Goal: Task Accomplishment & Management: Manage account settings

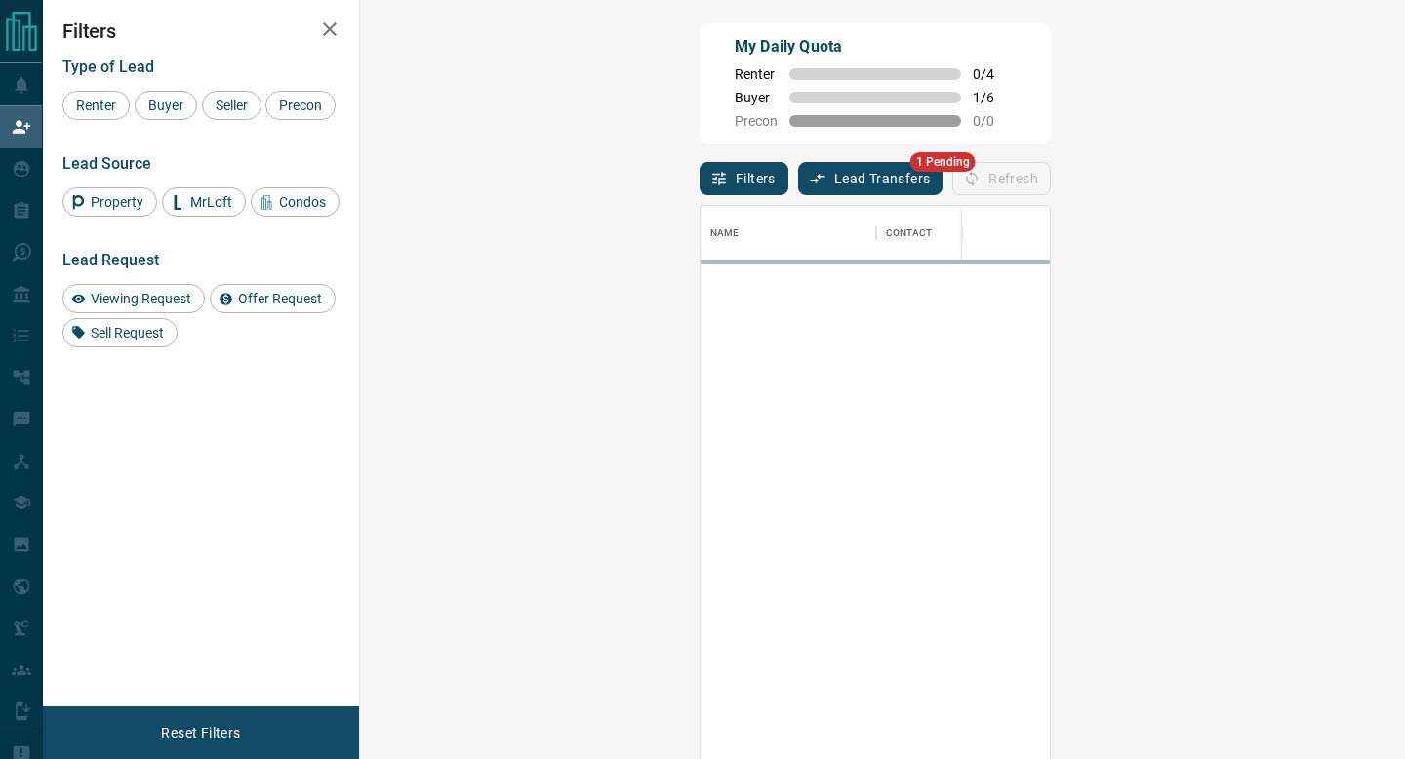
scroll to position [575, 1003]
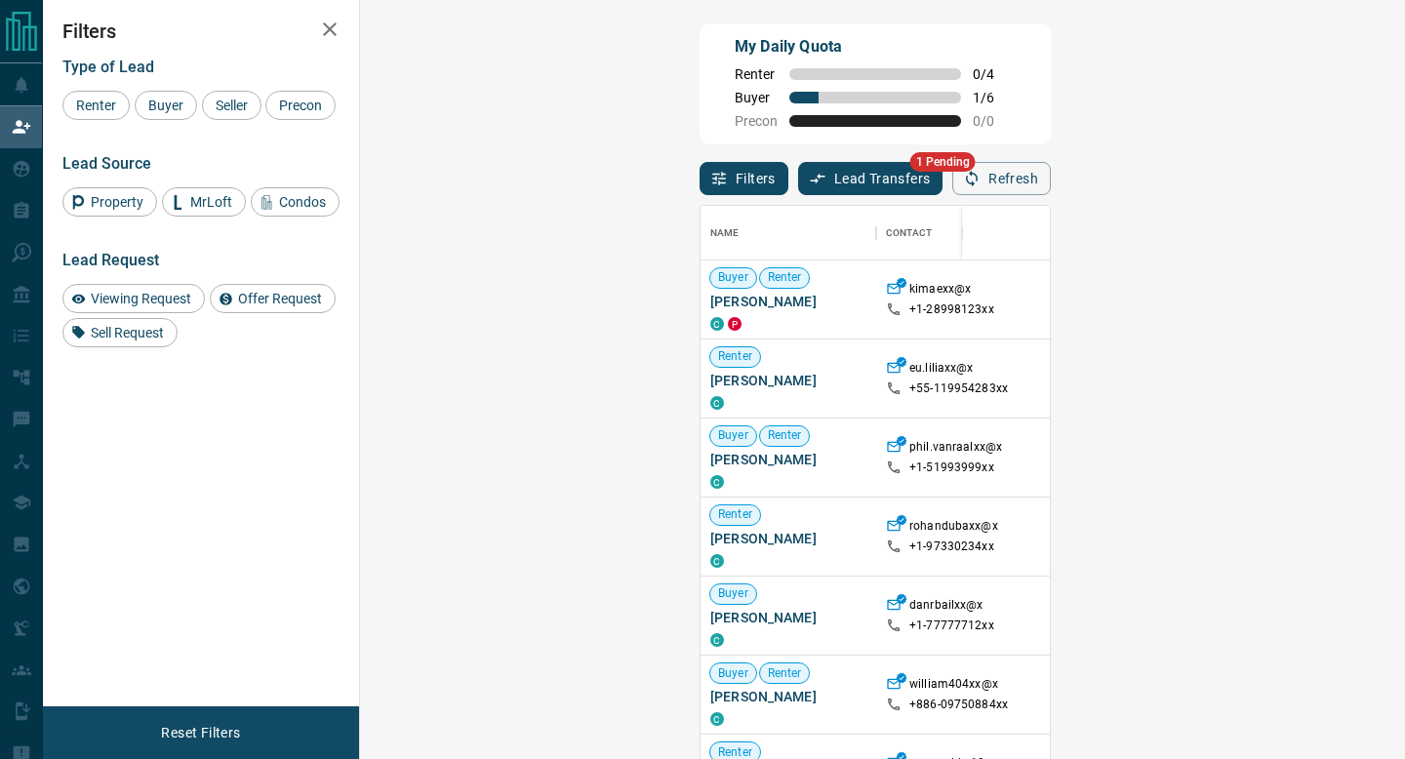
click at [798, 189] on button "Lead Transfers" at bounding box center [870, 178] width 145 height 33
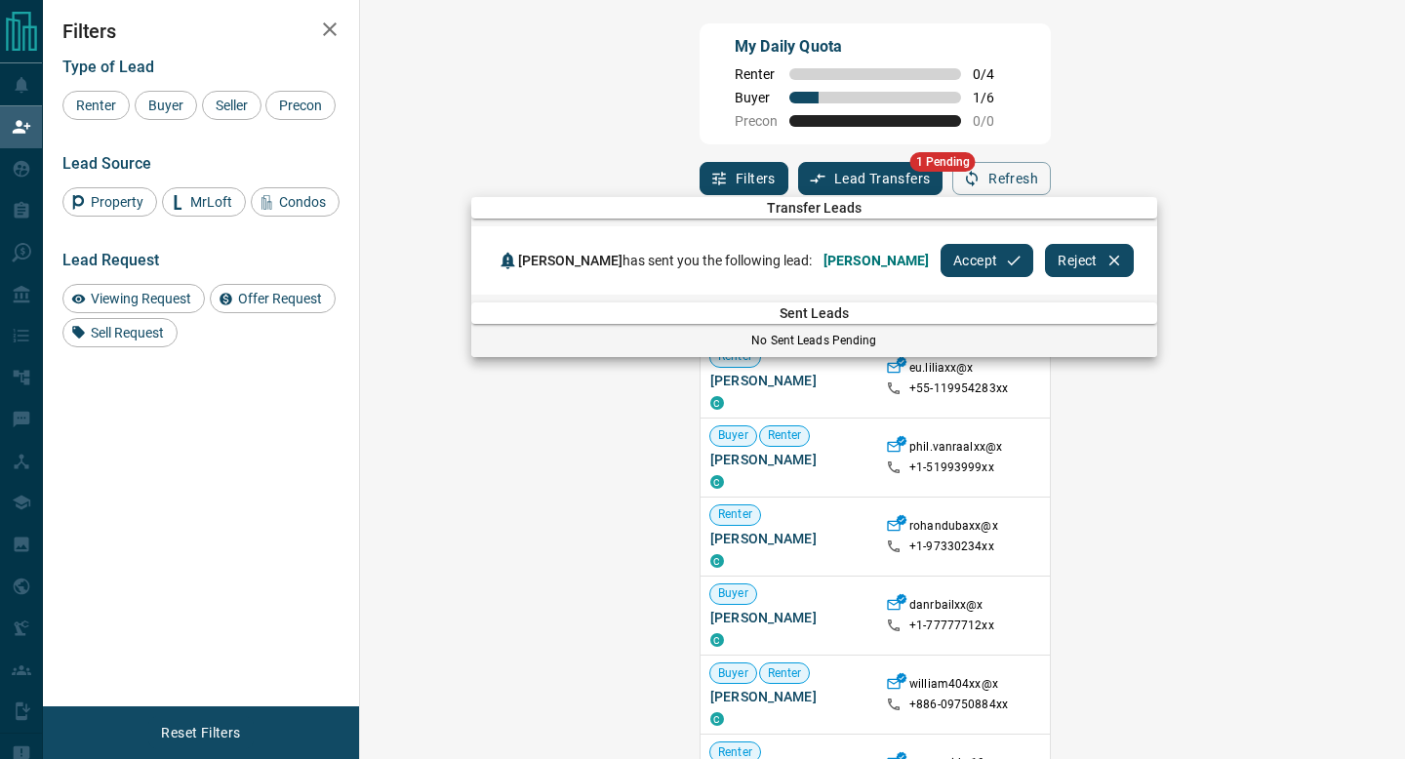
click at [940, 261] on button "Accept" at bounding box center [986, 260] width 93 height 33
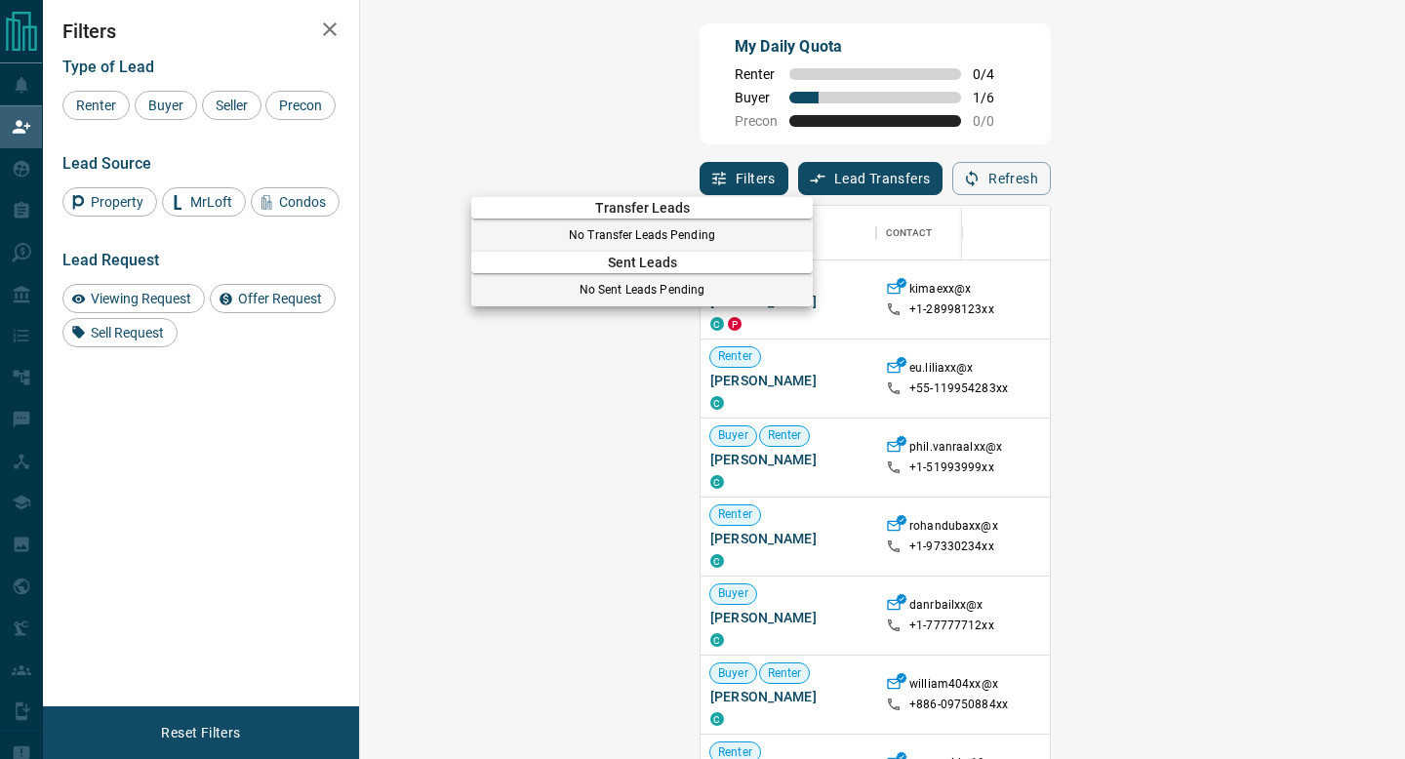
click at [32, 187] on div at bounding box center [702, 379] width 1405 height 759
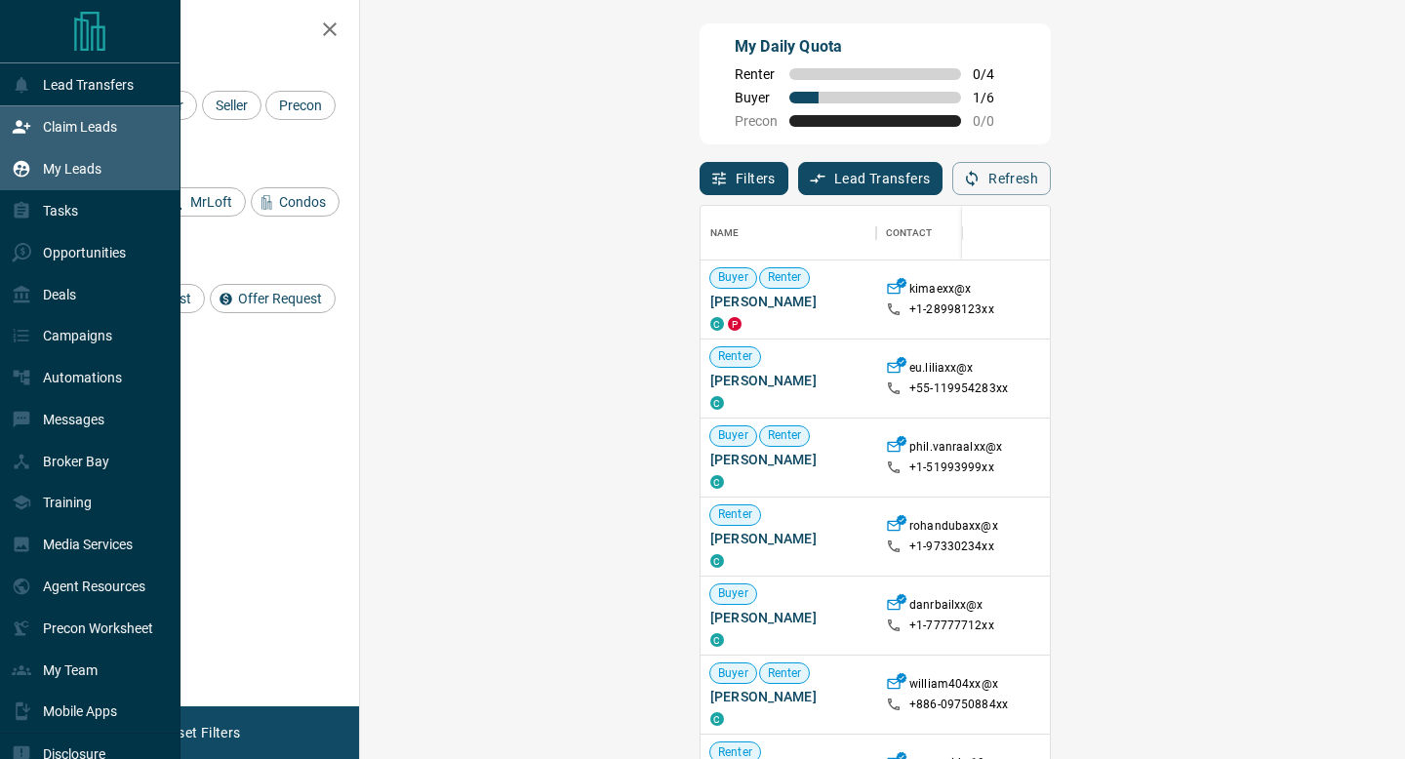
click at [78, 164] on p "My Leads" at bounding box center [72, 169] width 59 height 16
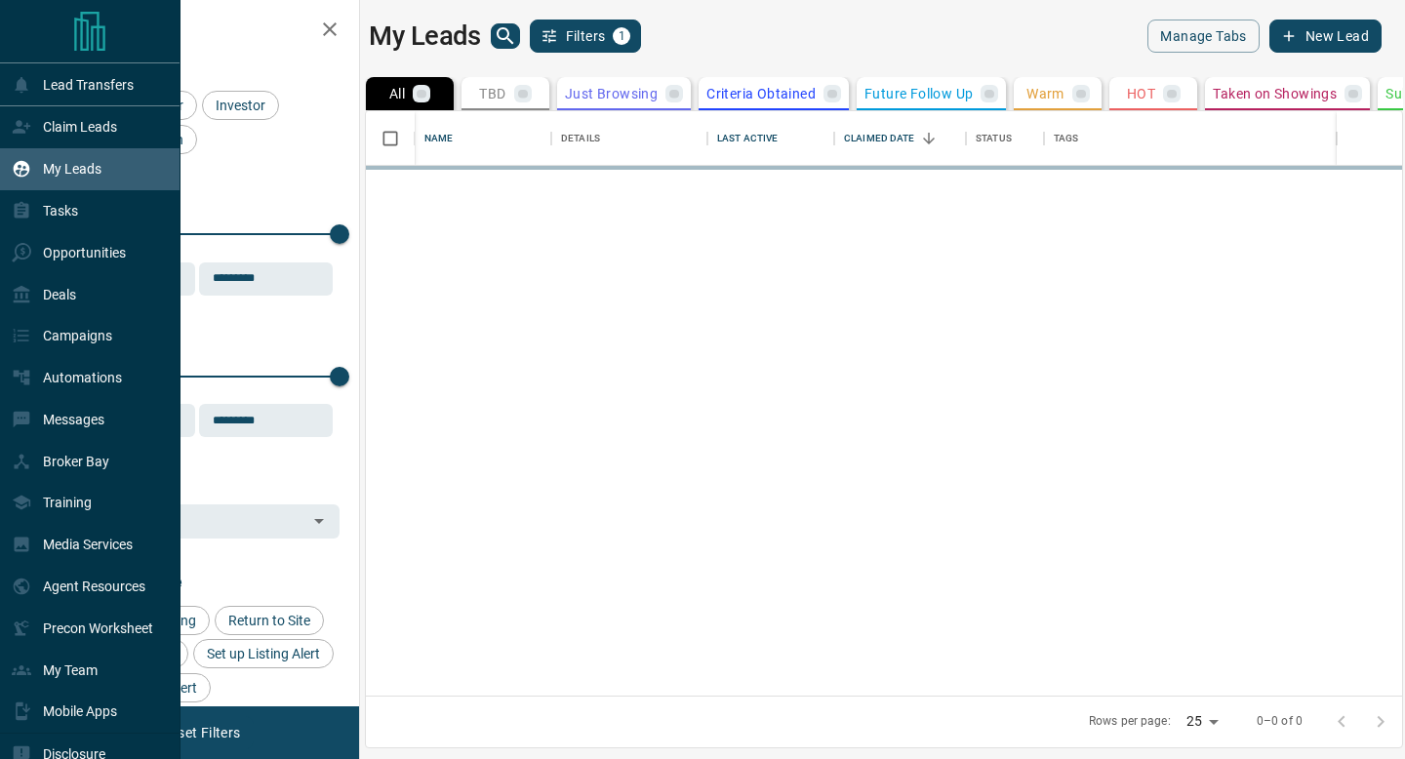
scroll to position [584, 1036]
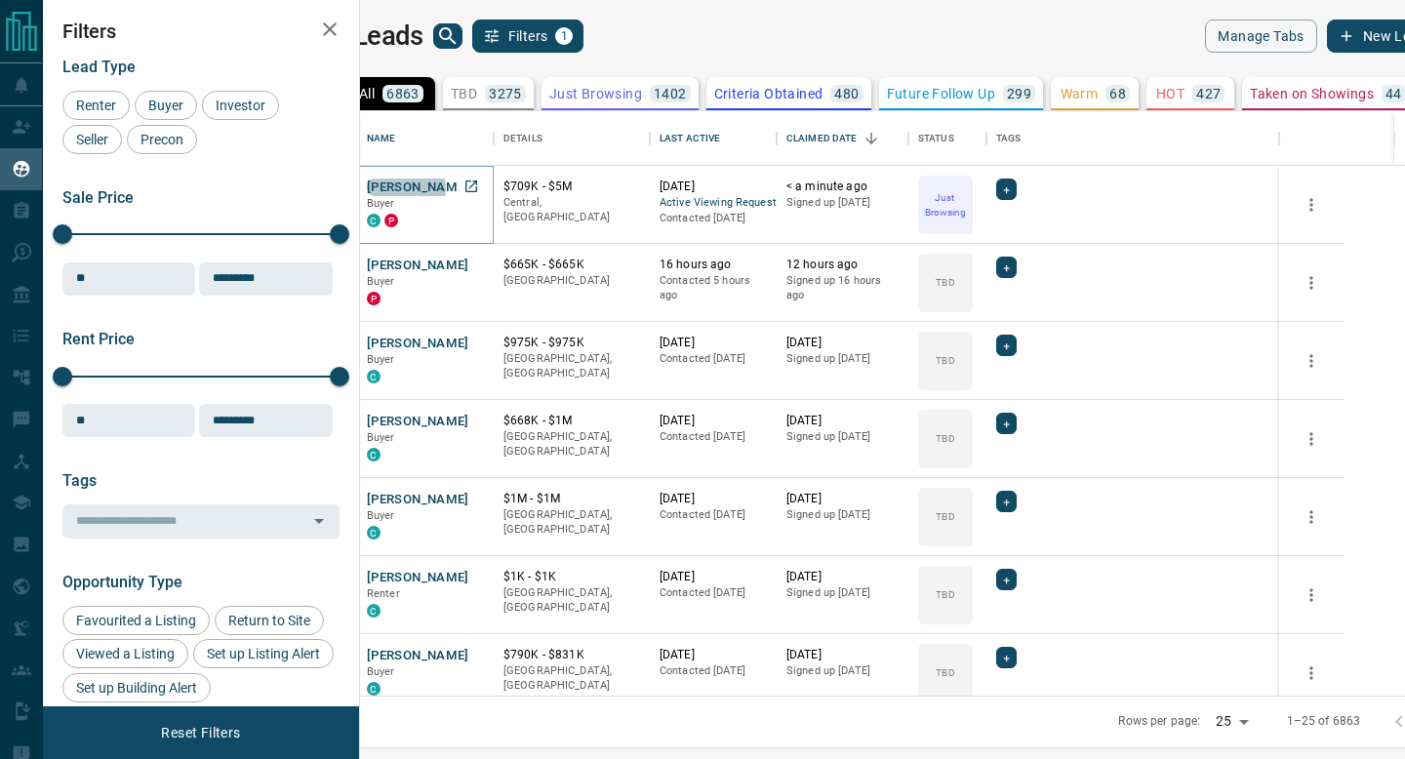
click at [458, 188] on button "[PERSON_NAME]" at bounding box center [418, 187] width 102 height 19
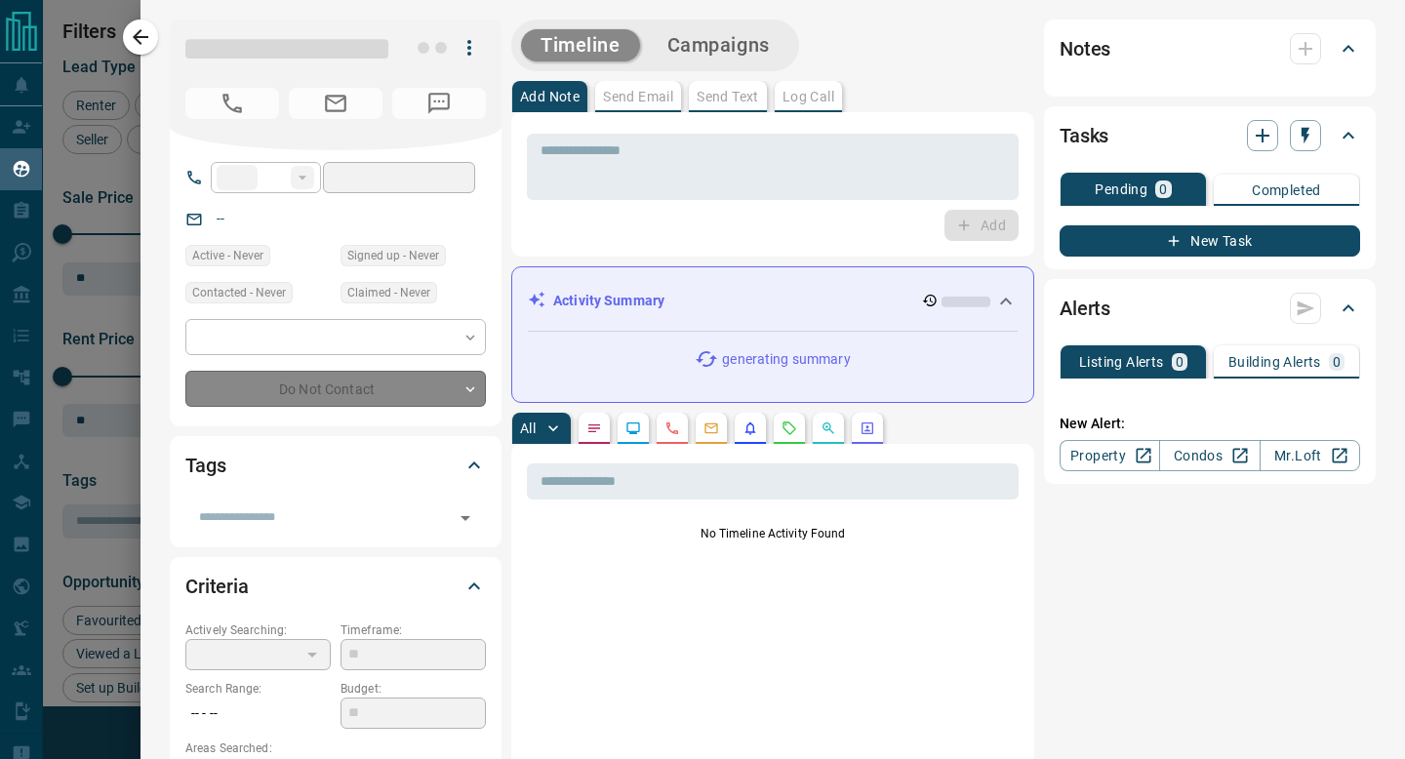
type input "**"
type input "**********"
type input "*"
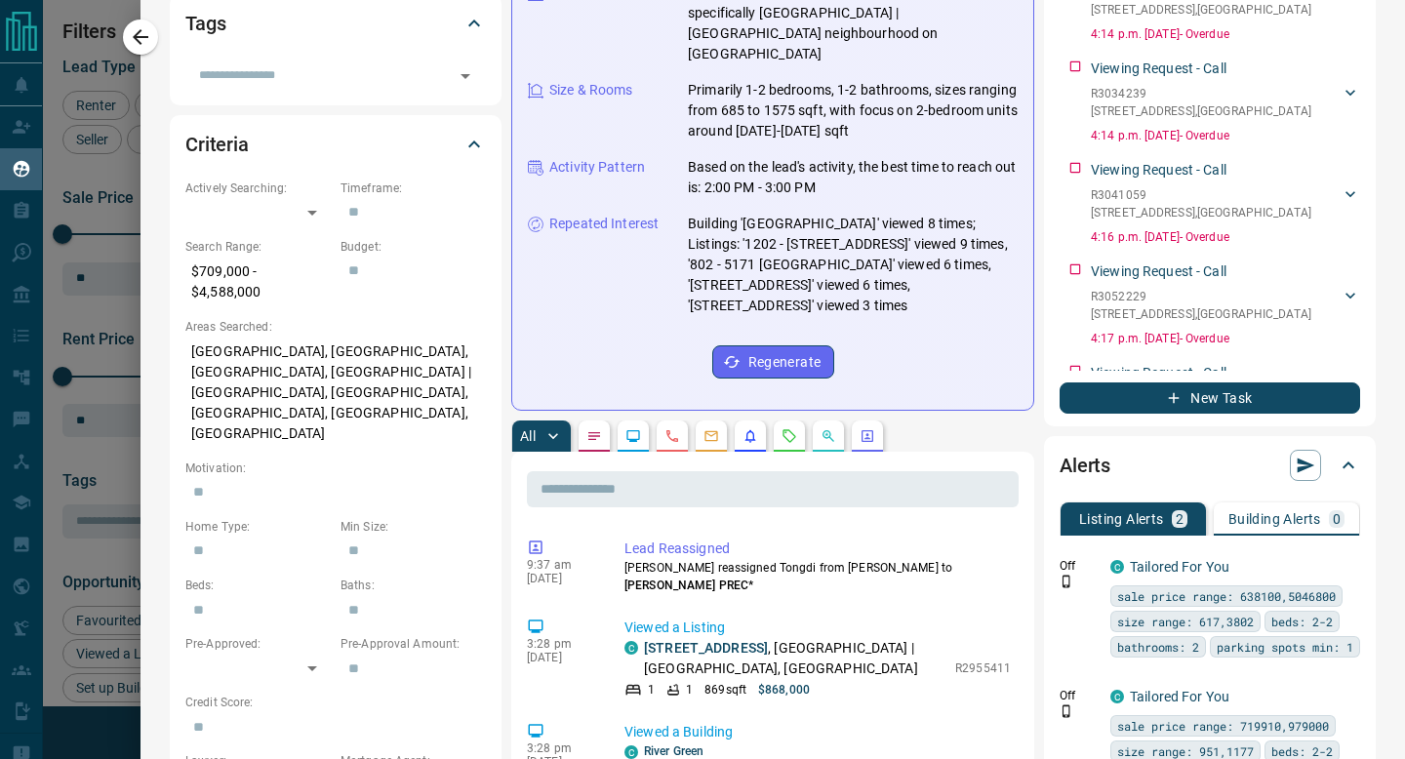
scroll to position [601, 0]
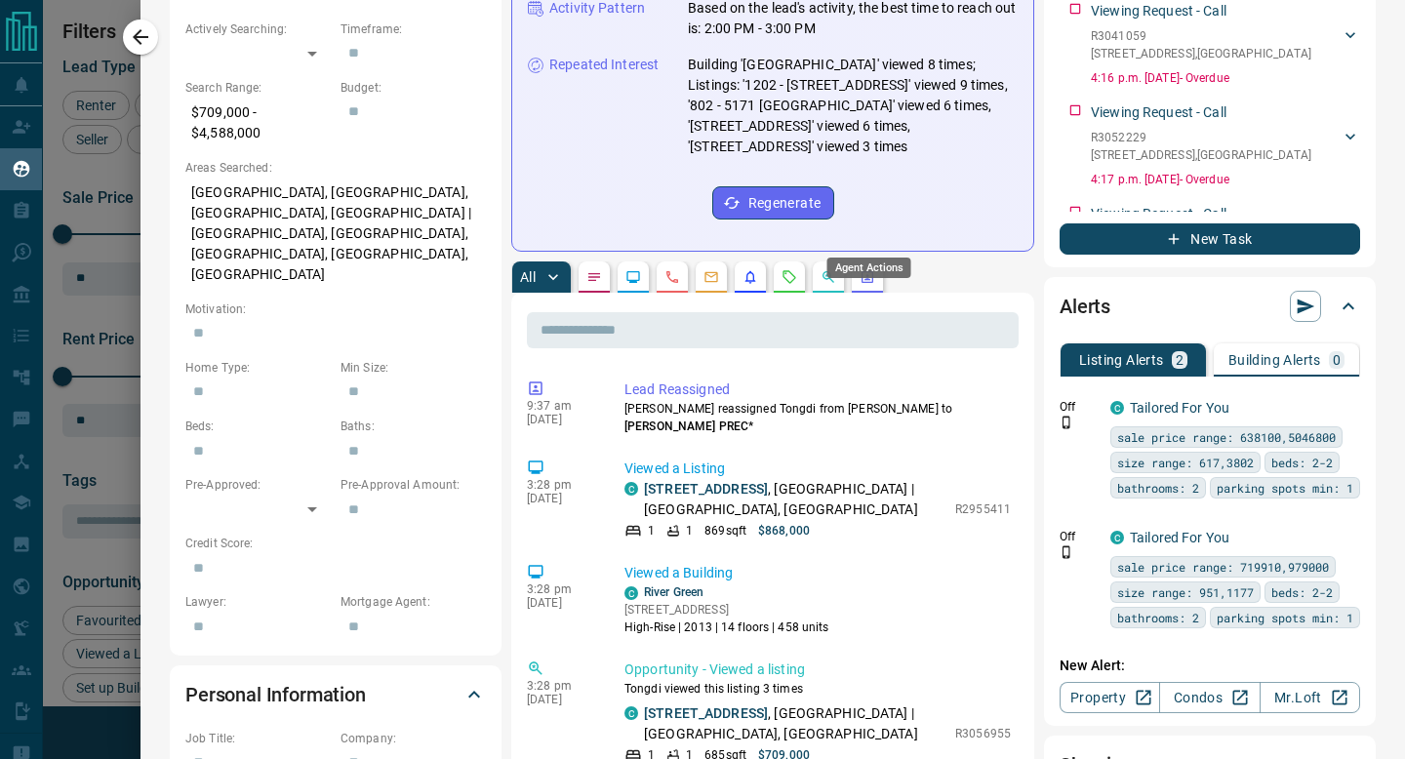
click at [869, 269] on icon "Agent Actions" at bounding box center [867, 277] width 16 height 16
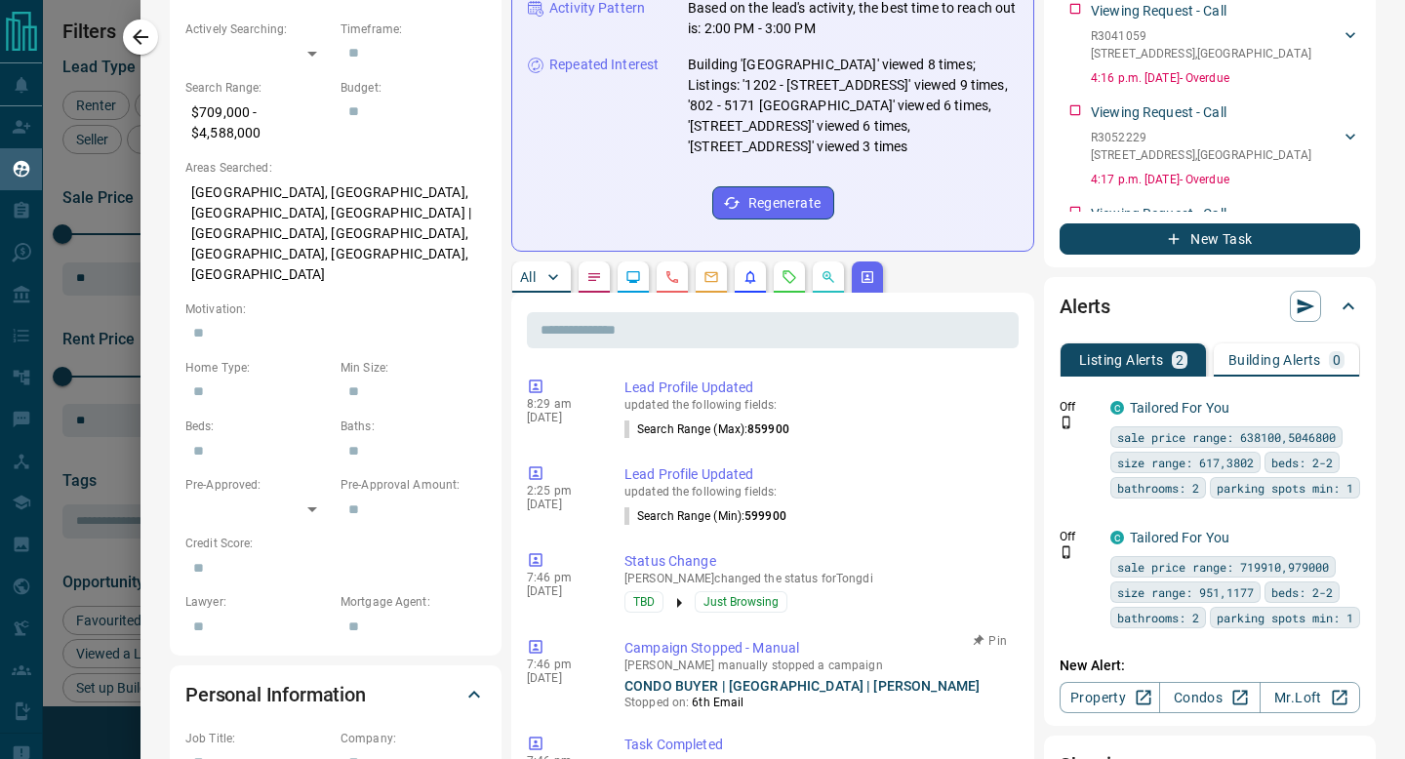
scroll to position [1430, 0]
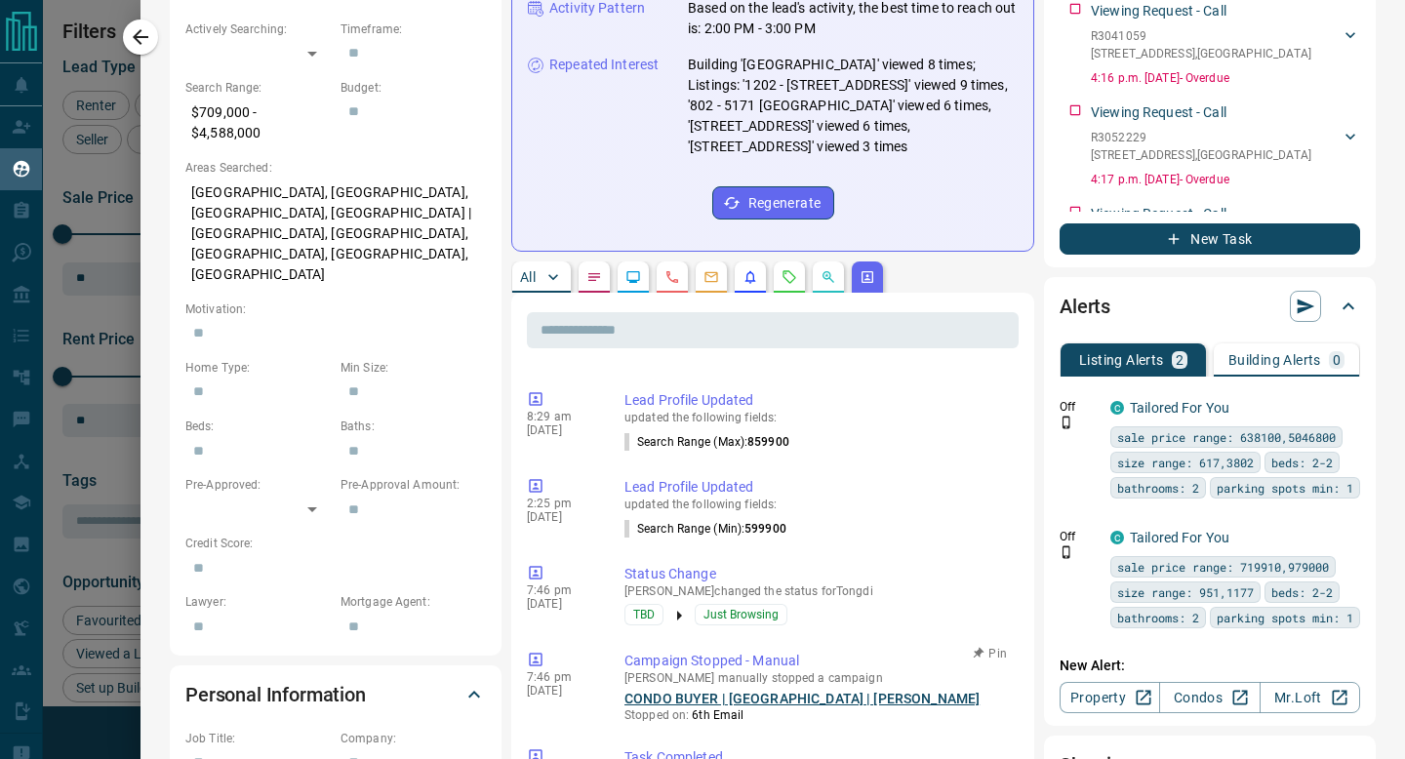
click at [835, 691] on link "CONDO BUYER | [GEOGRAPHIC_DATA] | [PERSON_NAME]" at bounding box center [801, 699] width 355 height 16
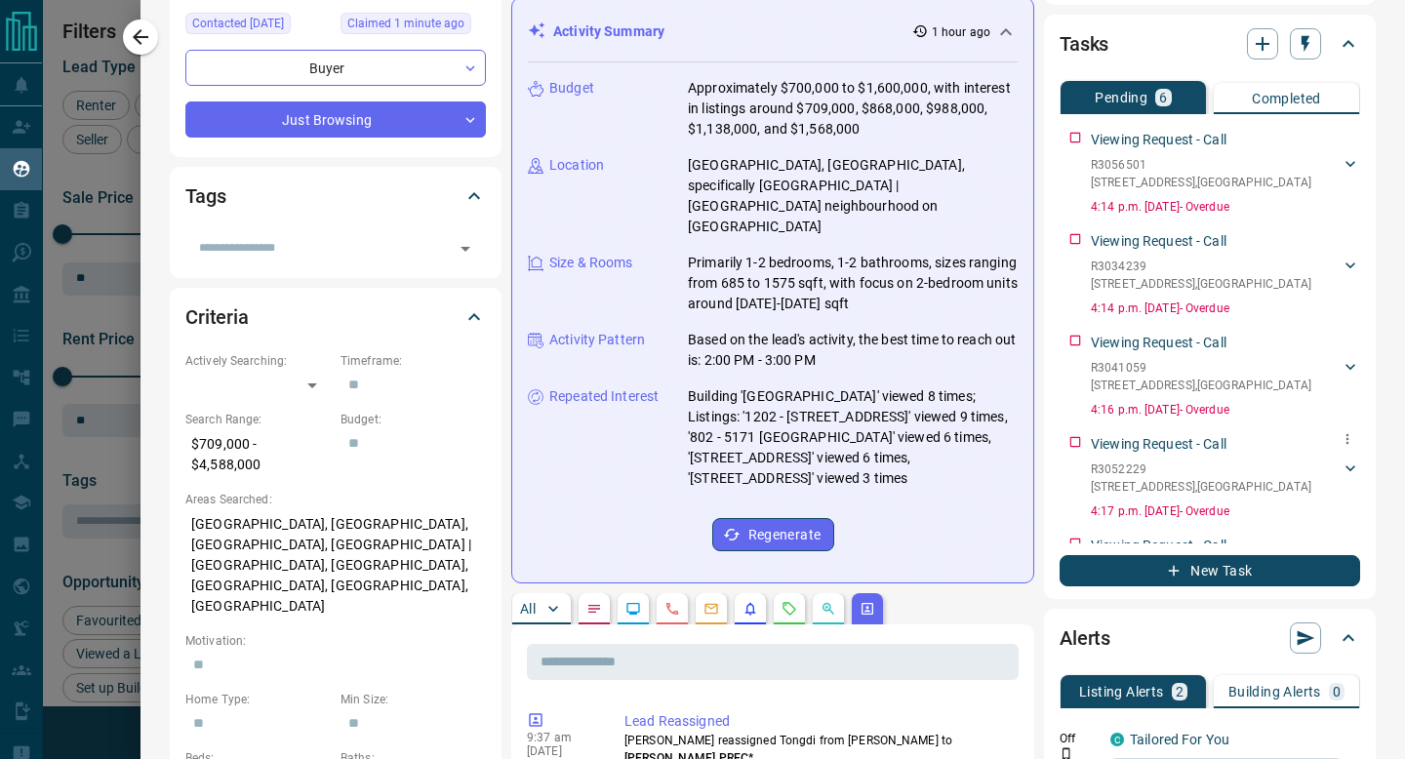
scroll to position [0, 0]
